Goal: Information Seeking & Learning: Learn about a topic

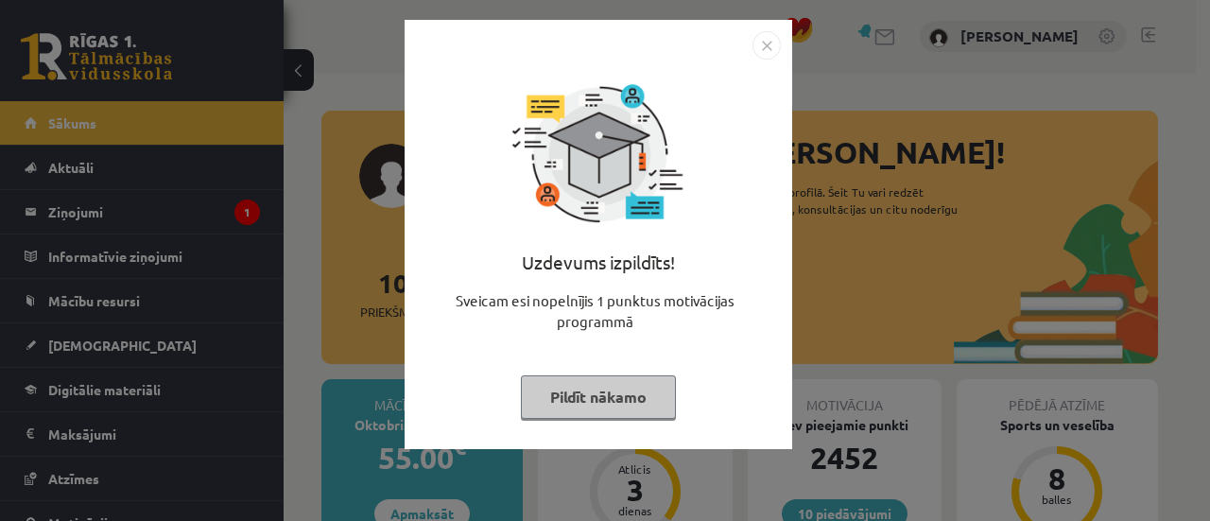
click at [756, 43] on img "Close" at bounding box center [766, 45] width 28 height 28
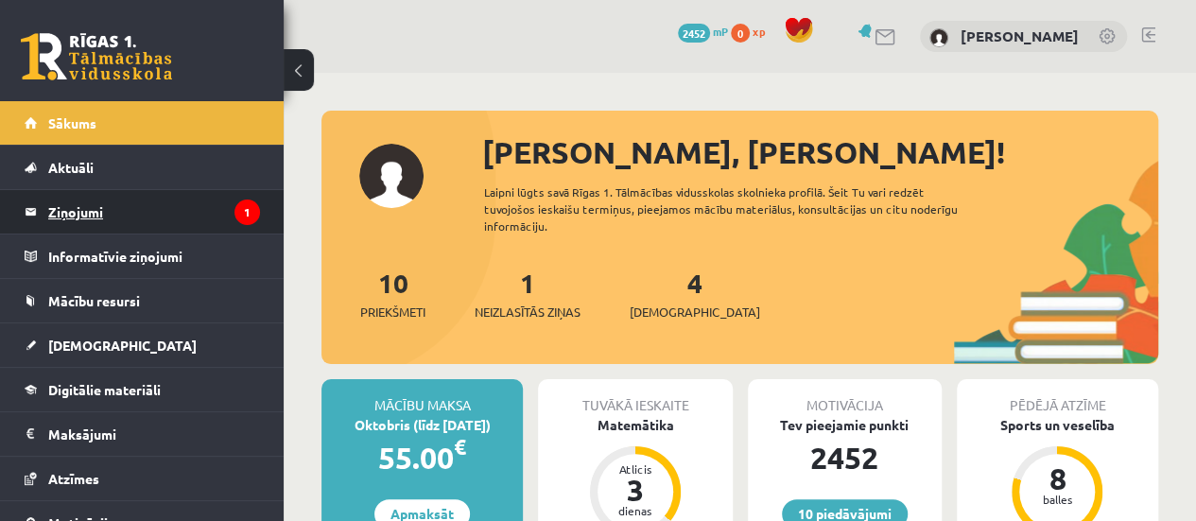
click at [235, 225] on legend "Ziņojumi 1" at bounding box center [154, 211] width 212 height 43
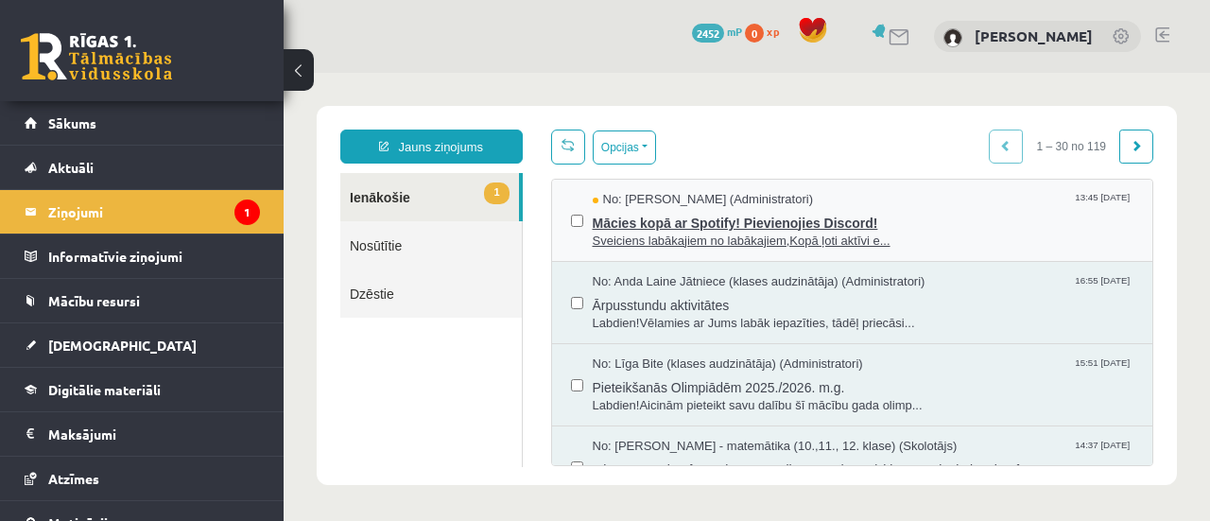
click at [696, 229] on span "Mācies kopā ar Spotify! Pievienojies Discord!" at bounding box center [864, 221] width 542 height 24
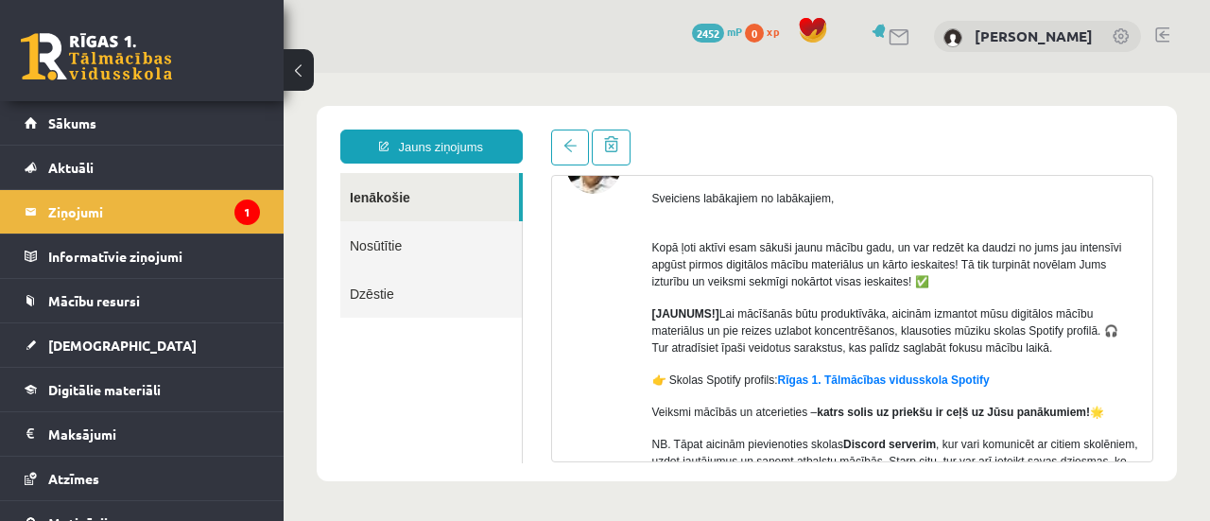
scroll to position [123, 0]
click at [183, 136] on link "Sākums" at bounding box center [142, 122] width 235 height 43
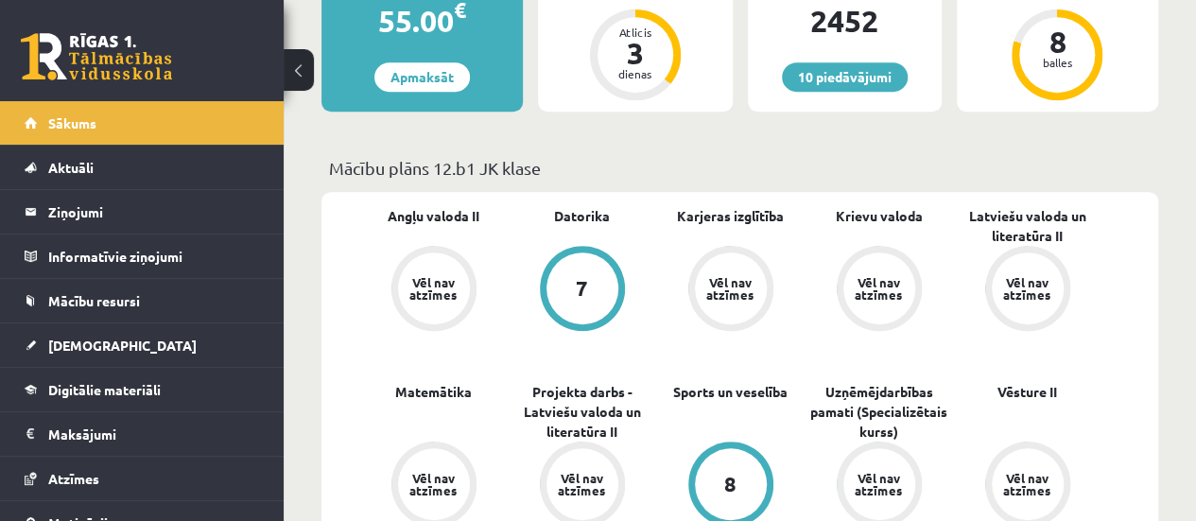
scroll to position [439, 0]
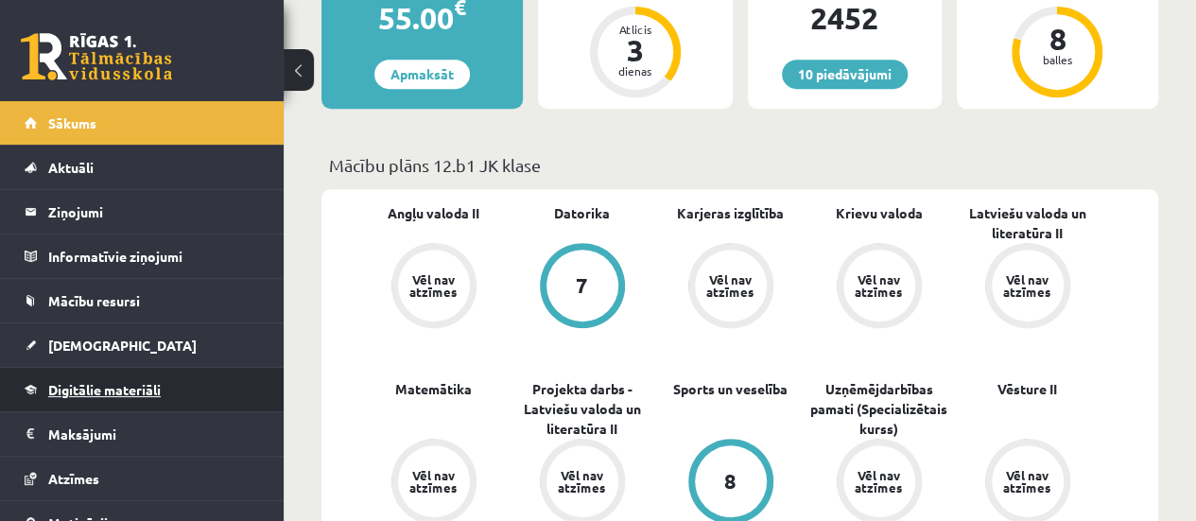
click at [180, 404] on link "Digitālie materiāli" at bounding box center [142, 389] width 235 height 43
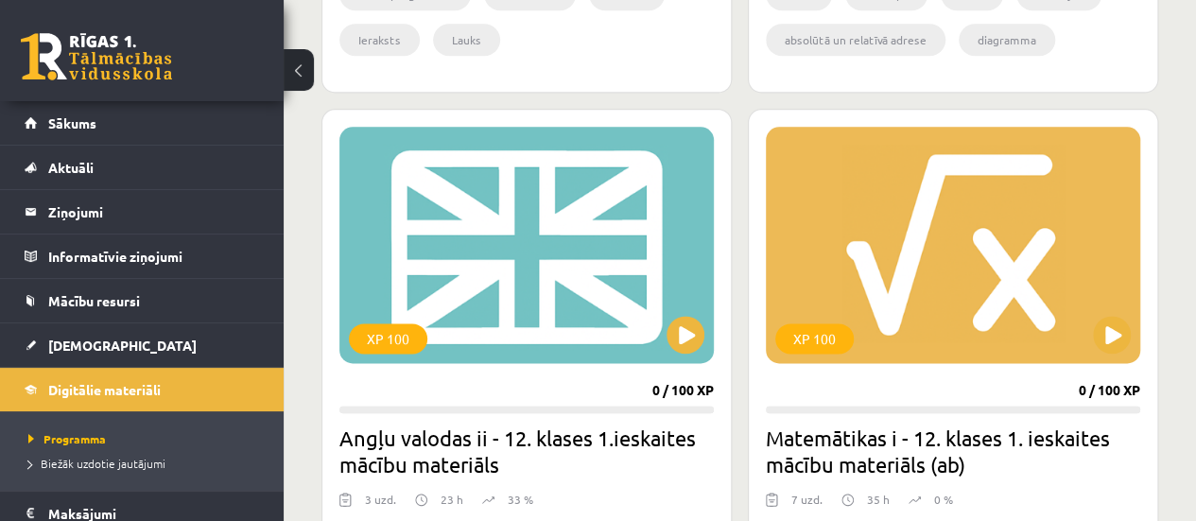
scroll to position [1062, 0]
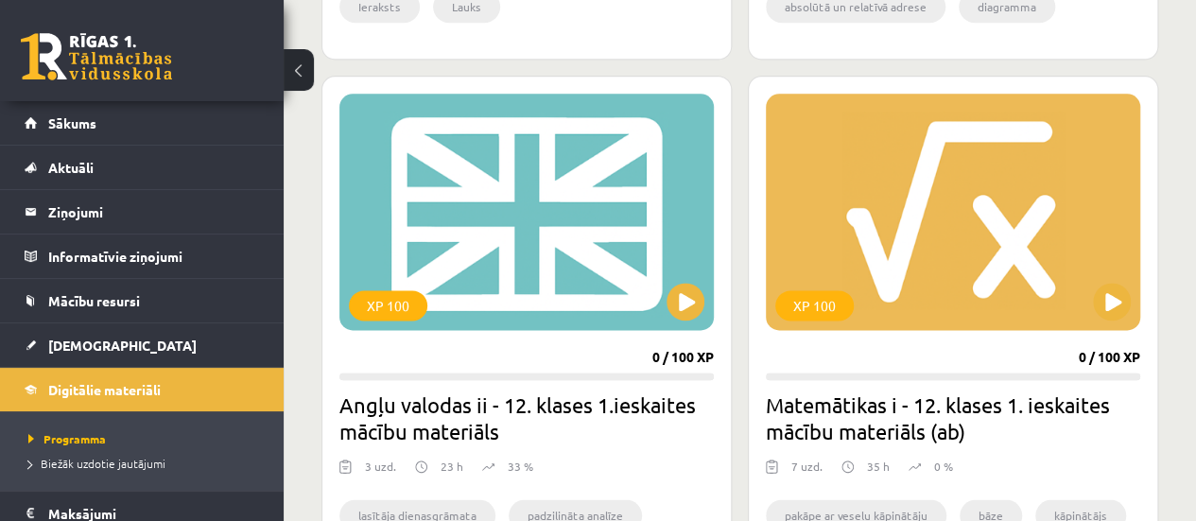
click at [499, 235] on div "XP 100" at bounding box center [526, 212] width 374 height 236
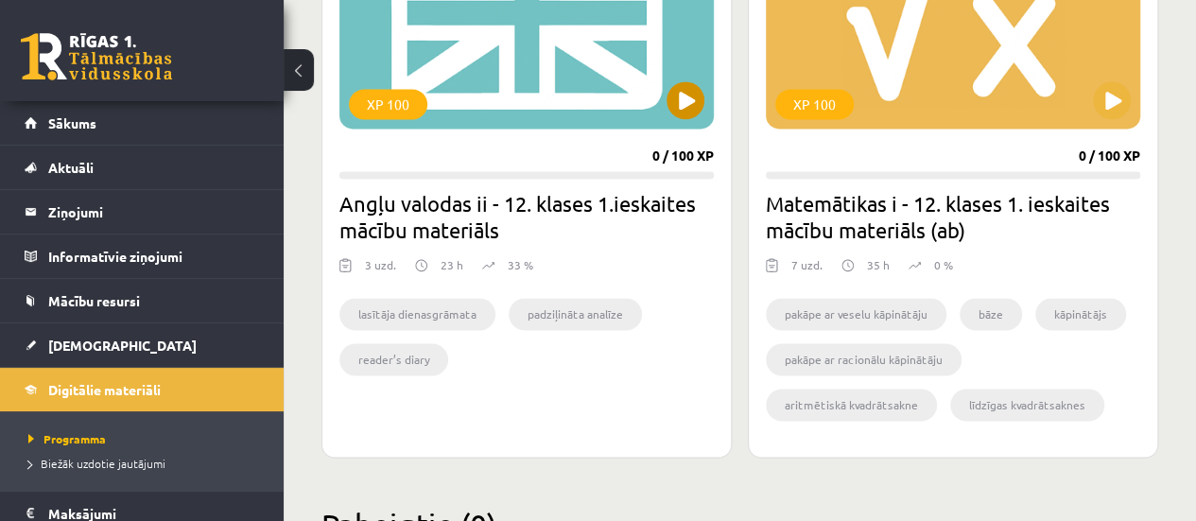
scroll to position [1343, 0]
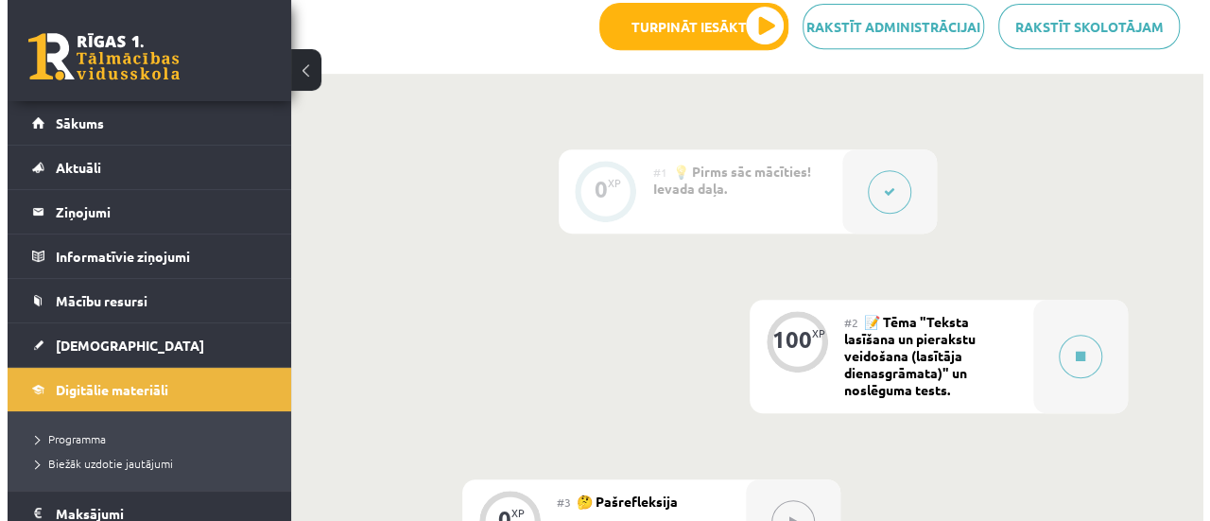
scroll to position [443, 0]
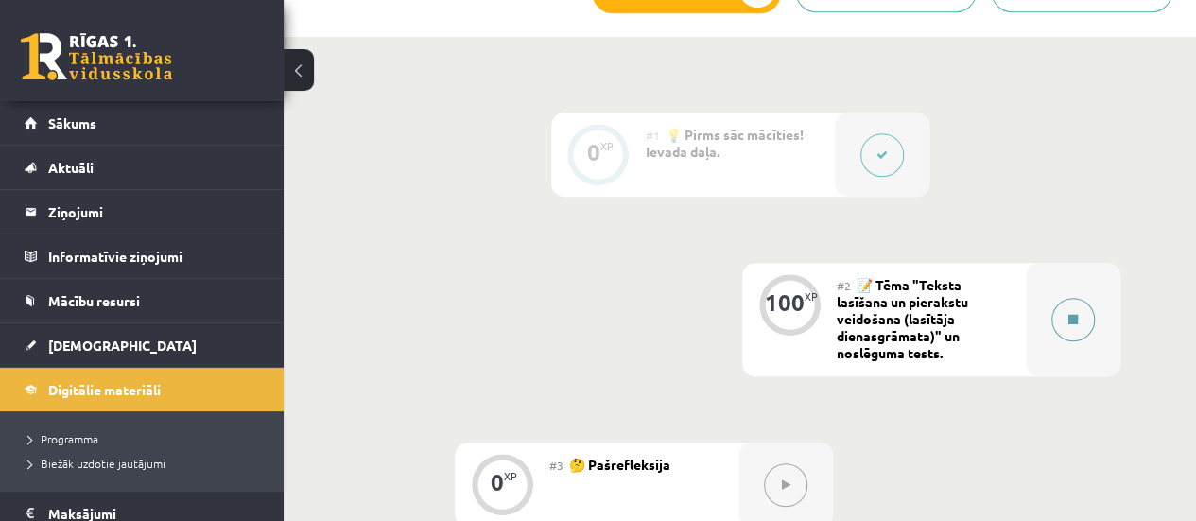
click at [1076, 324] on button at bounding box center [1072, 319] width 43 height 43
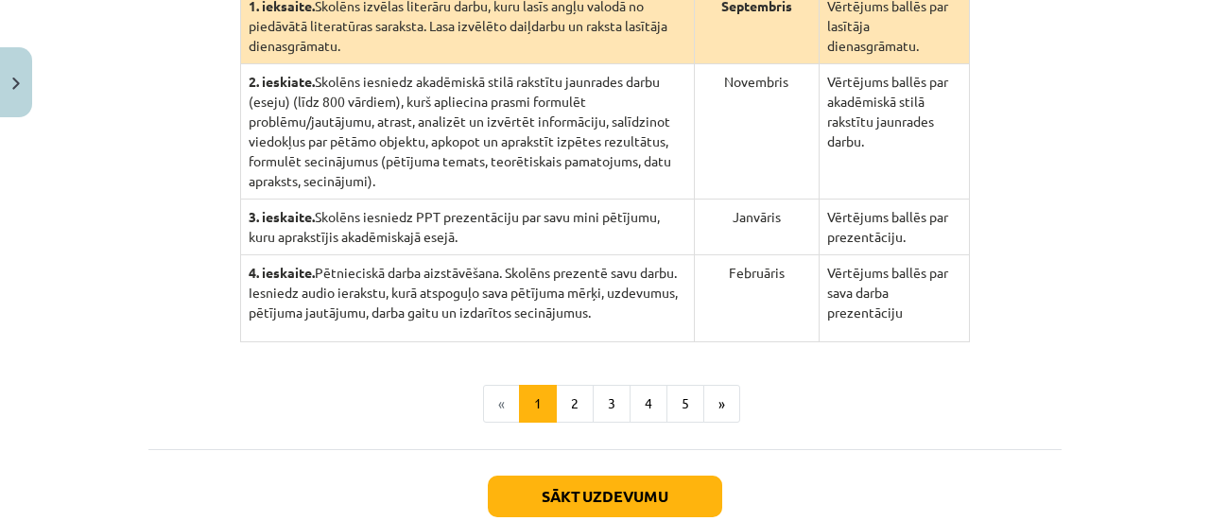
scroll to position [562, 0]
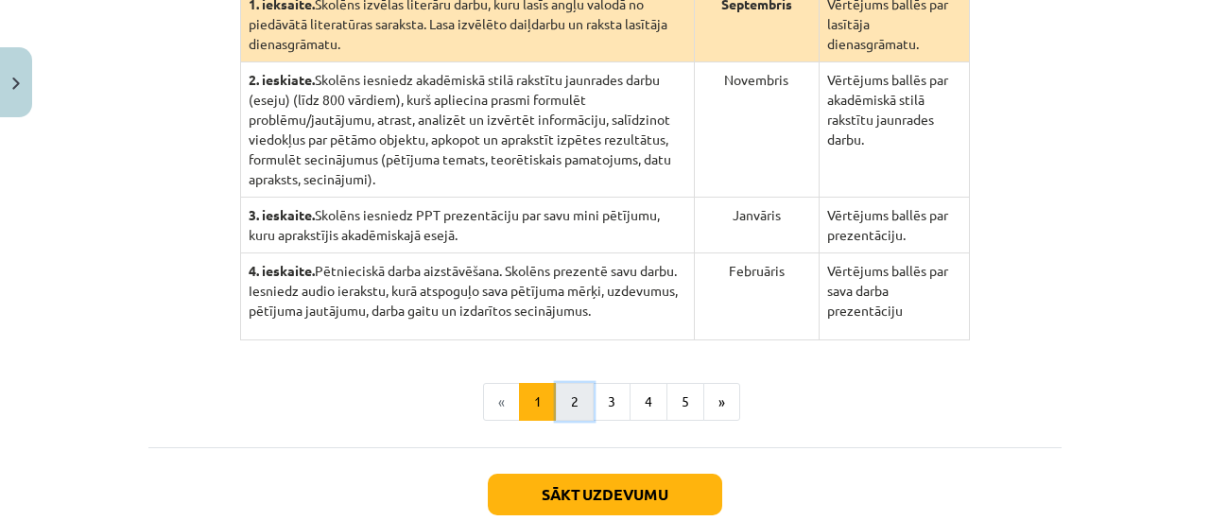
click at [560, 383] on button "2" at bounding box center [575, 402] width 38 height 38
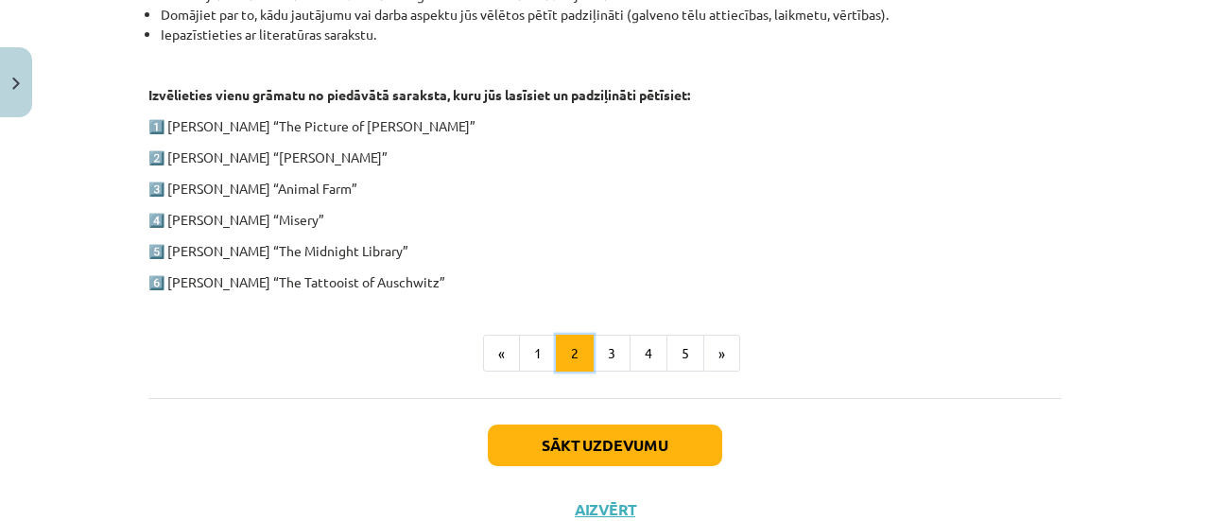
scroll to position [1044, 0]
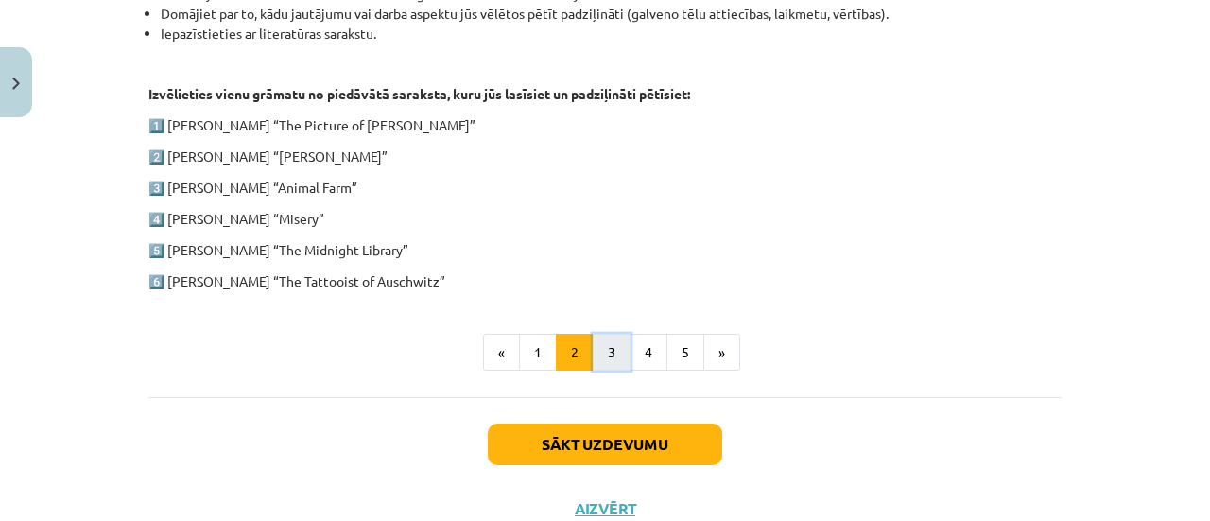
click at [607, 351] on button "3" at bounding box center [612, 353] width 38 height 38
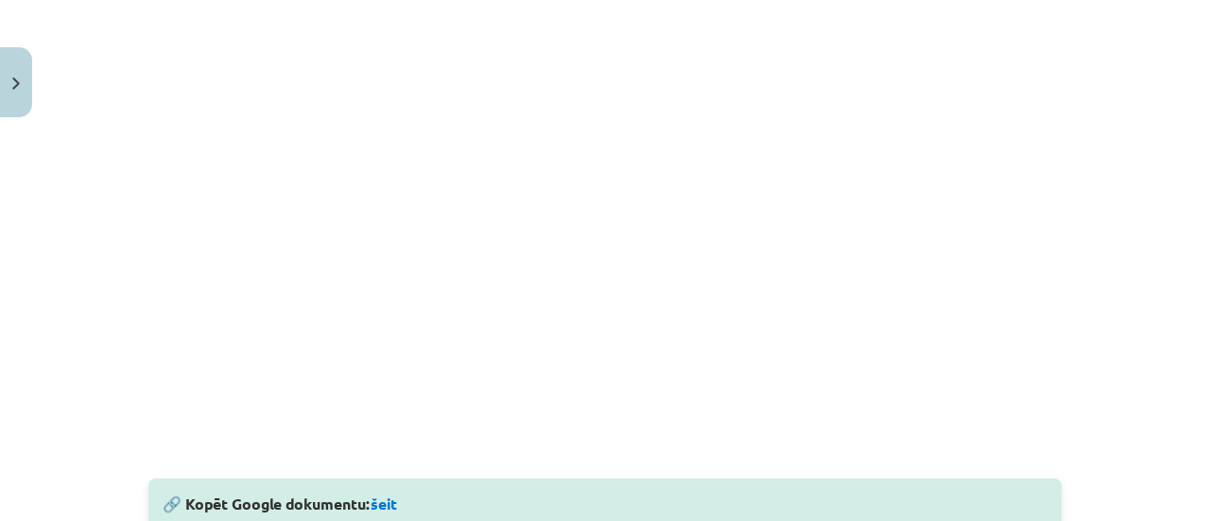
scroll to position [637, 0]
click at [377, 504] on link "šeit" at bounding box center [383, 501] width 26 height 20
